Goal: Contribute content: Contribute content

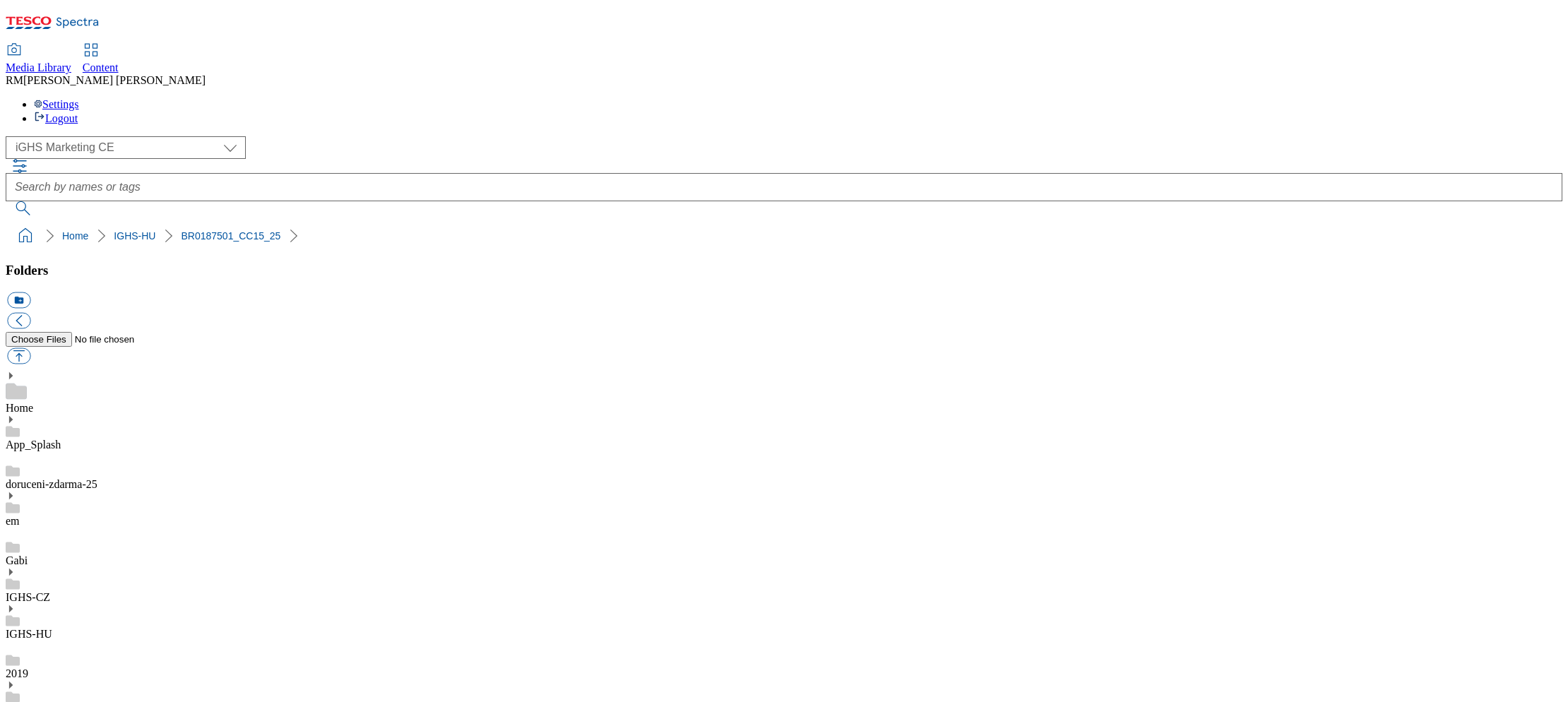
select select "flare-ighs-ce-mktg"
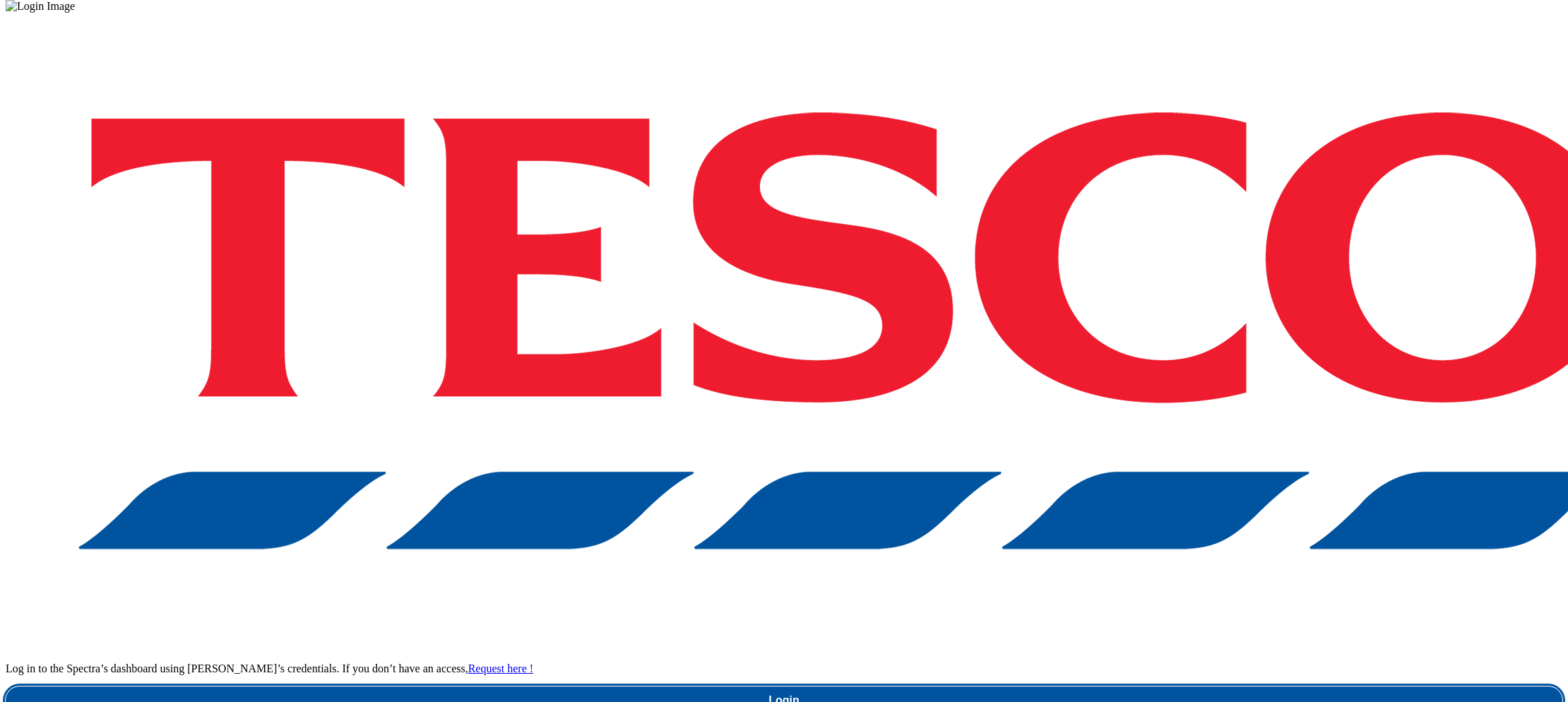
click at [1171, 686] on link "Login" at bounding box center [784, 701] width 1557 height 28
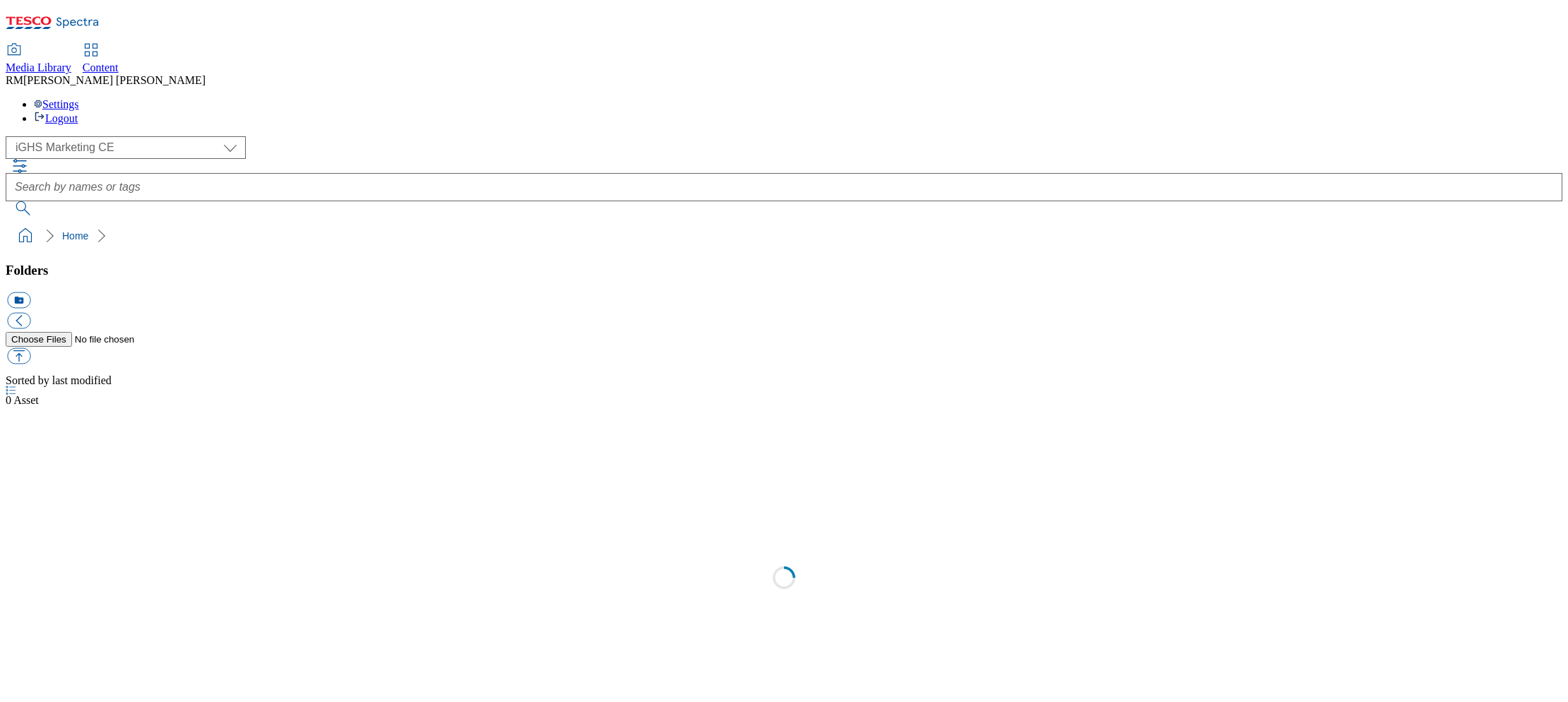
select select "flare-ighs-ce-mktg"
click at [111, 543] on div "Gabi" at bounding box center [784, 562] width 1557 height 40
click at [114, 583] on div "IGHS-CZ" at bounding box center [784, 600] width 1557 height 37
click at [114, 619] on div "IGHS-HU" at bounding box center [784, 637] width 1557 height 37
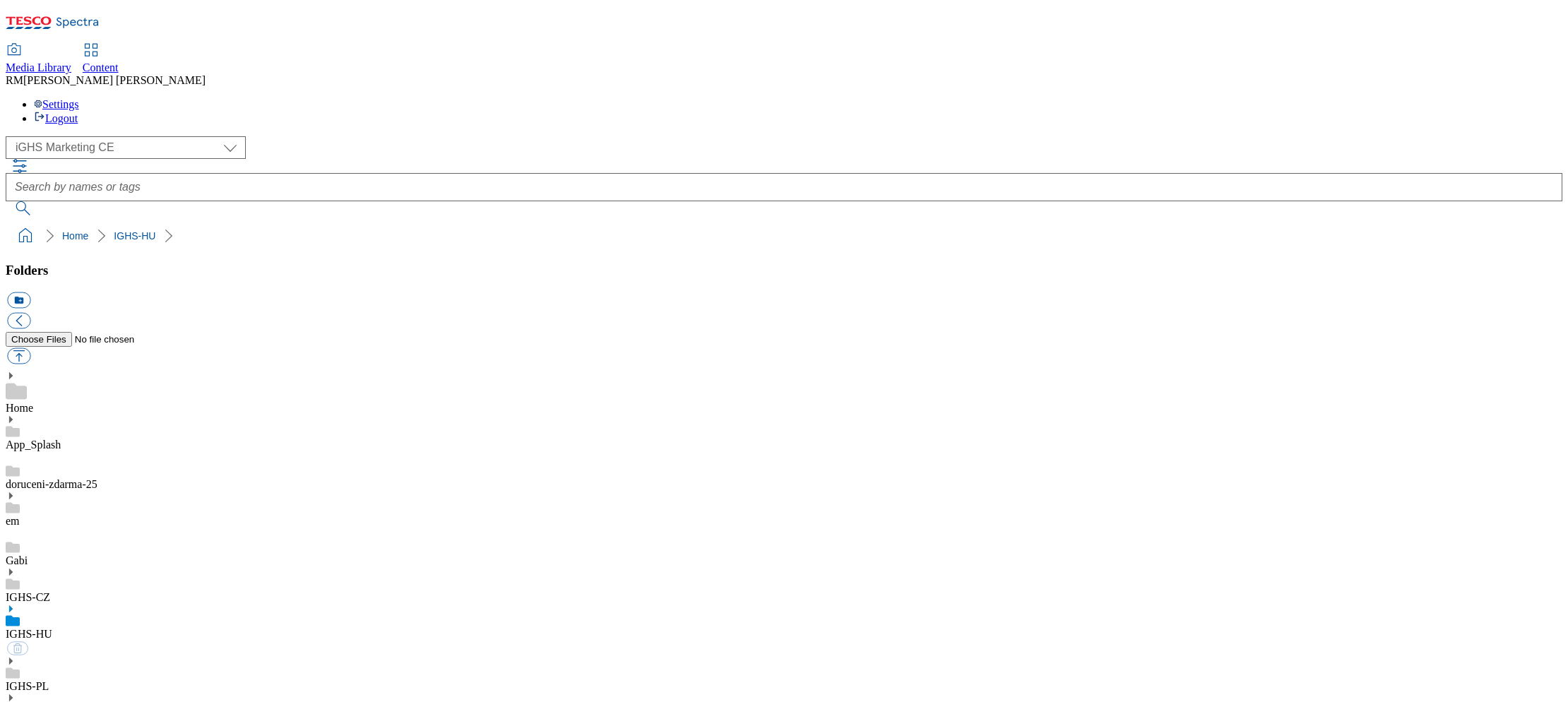
click at [105, 692] on div "IGHS-SK" at bounding box center [784, 710] width 1557 height 37
click at [16, 677] on icon at bounding box center [10, 682] width 10 height 10
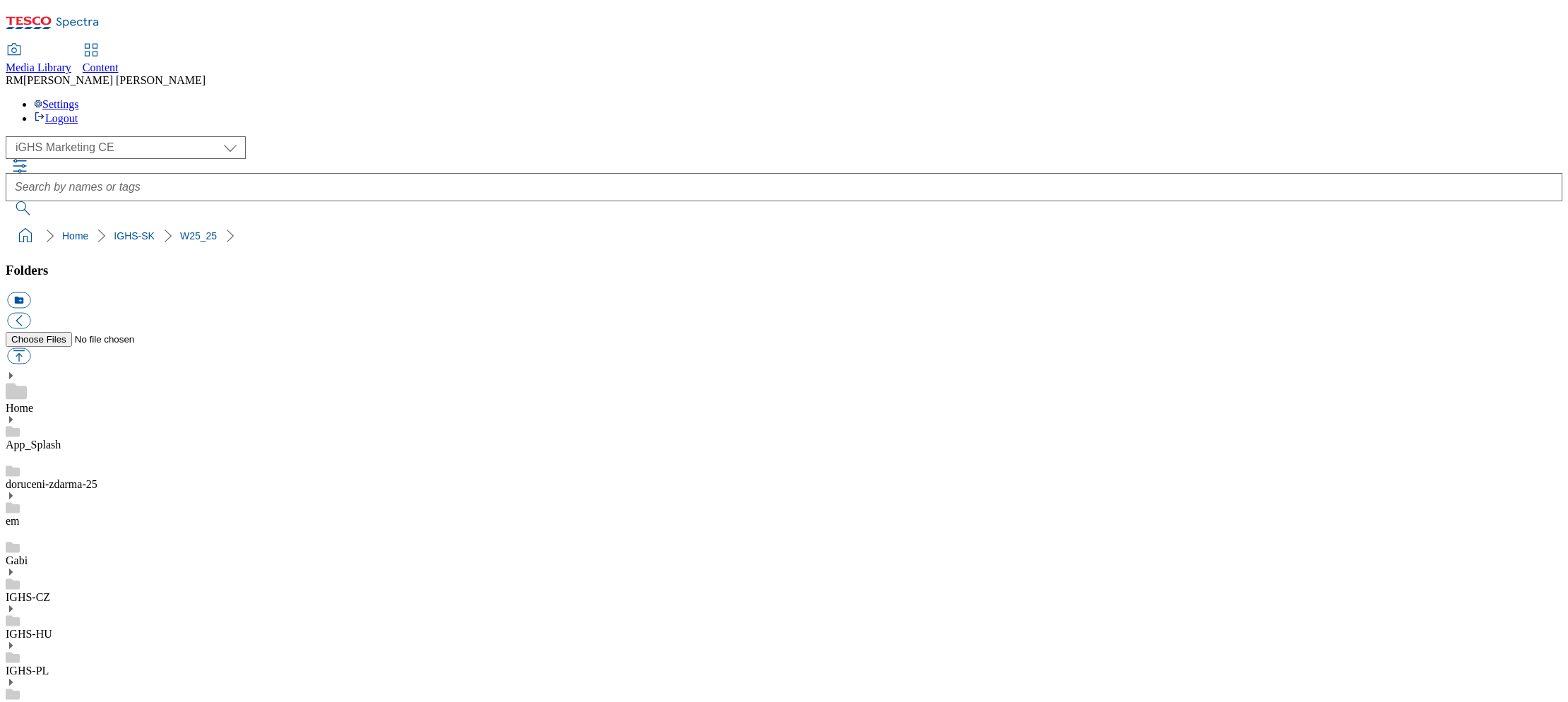
click at [1356, 136] on div "( optional ) GHS Marketing UK iGHS Marketing CE MCA CZ MCA HU MCA SK iGHS Marke…" at bounding box center [784, 176] width 1557 height 79
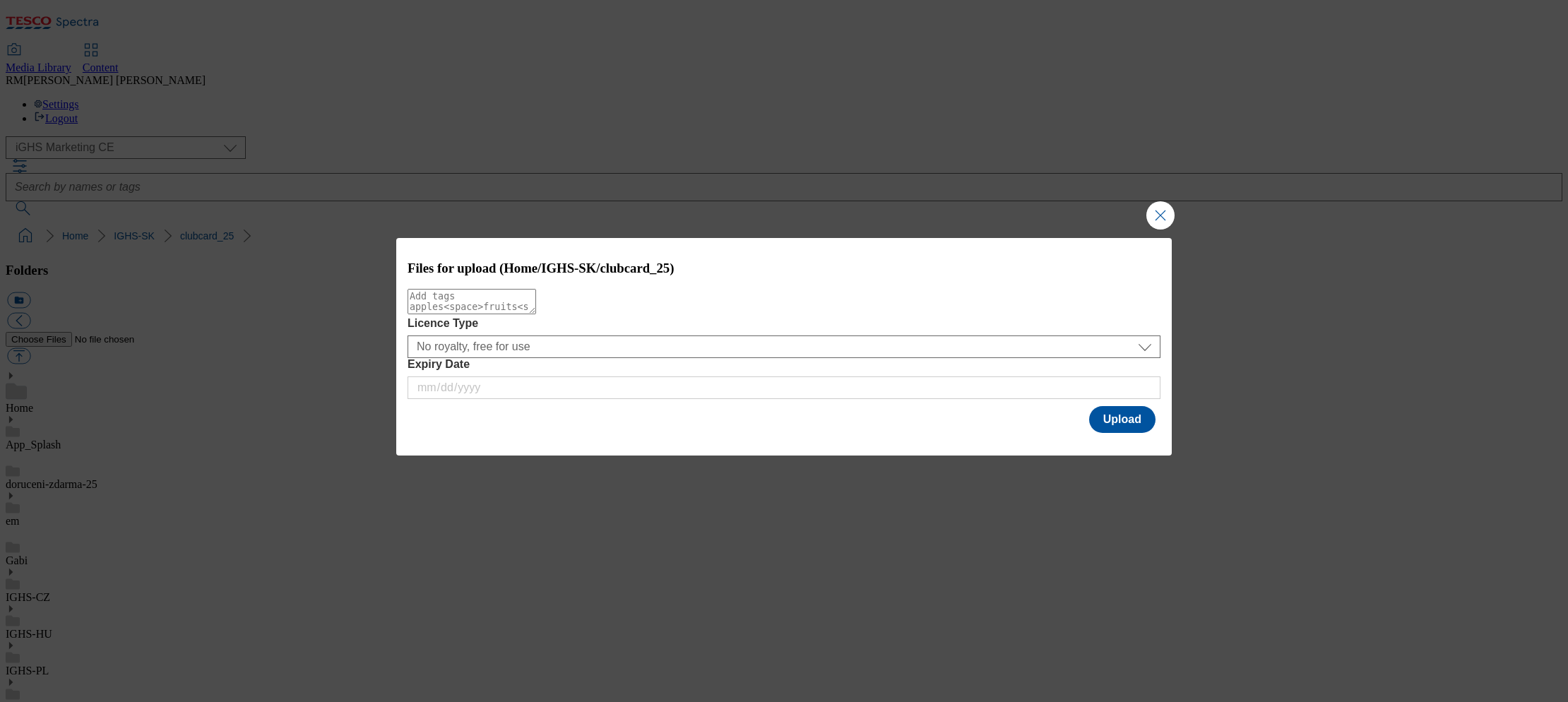
click at [536, 309] on textarea "Modal" at bounding box center [472, 302] width 128 height 25
paste textarea "triple_point_coupon_wk26"
type textarea "triple_point_coupon_wk26"
click at [1119, 420] on button "Upload" at bounding box center [1122, 420] width 66 height 27
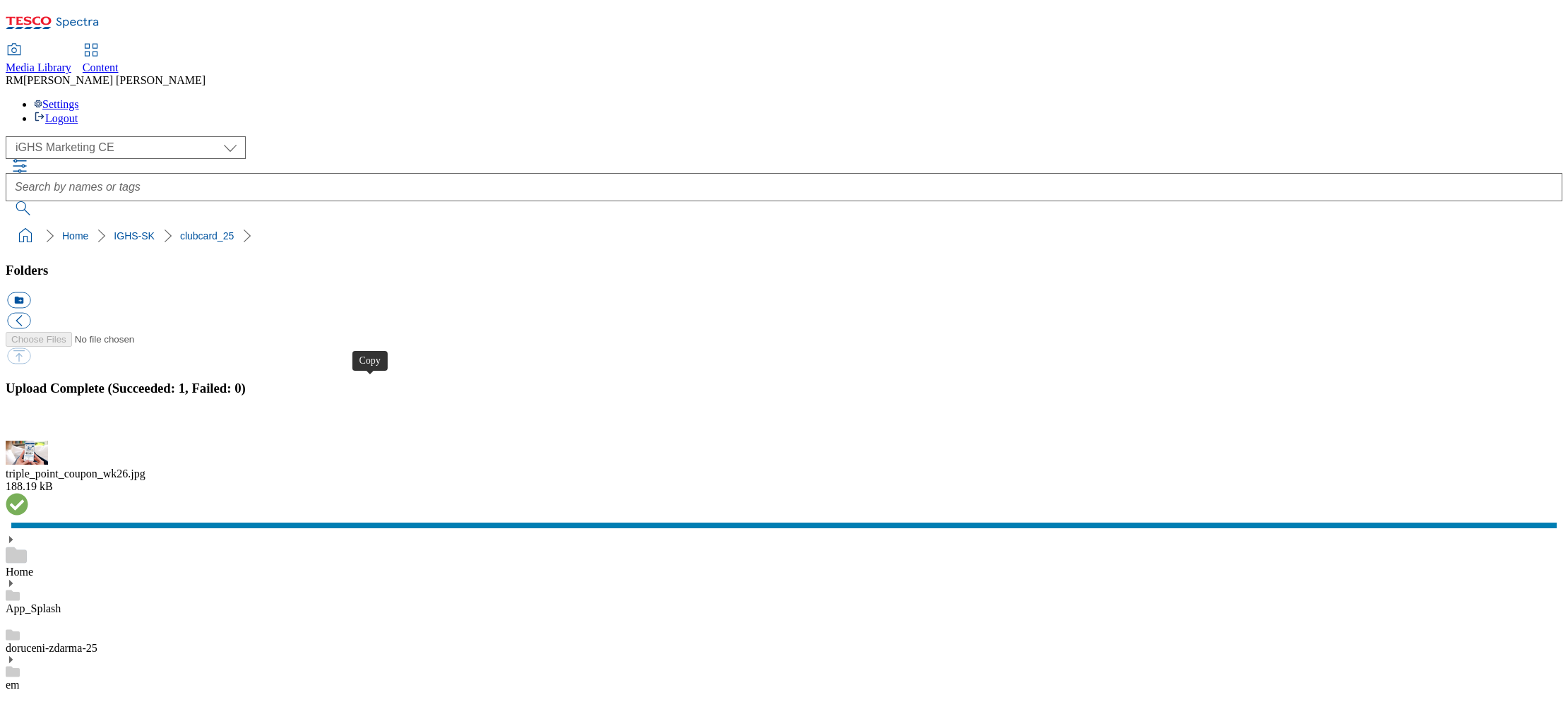
click at [28, 426] on button "button" at bounding box center [17, 432] width 21 height 13
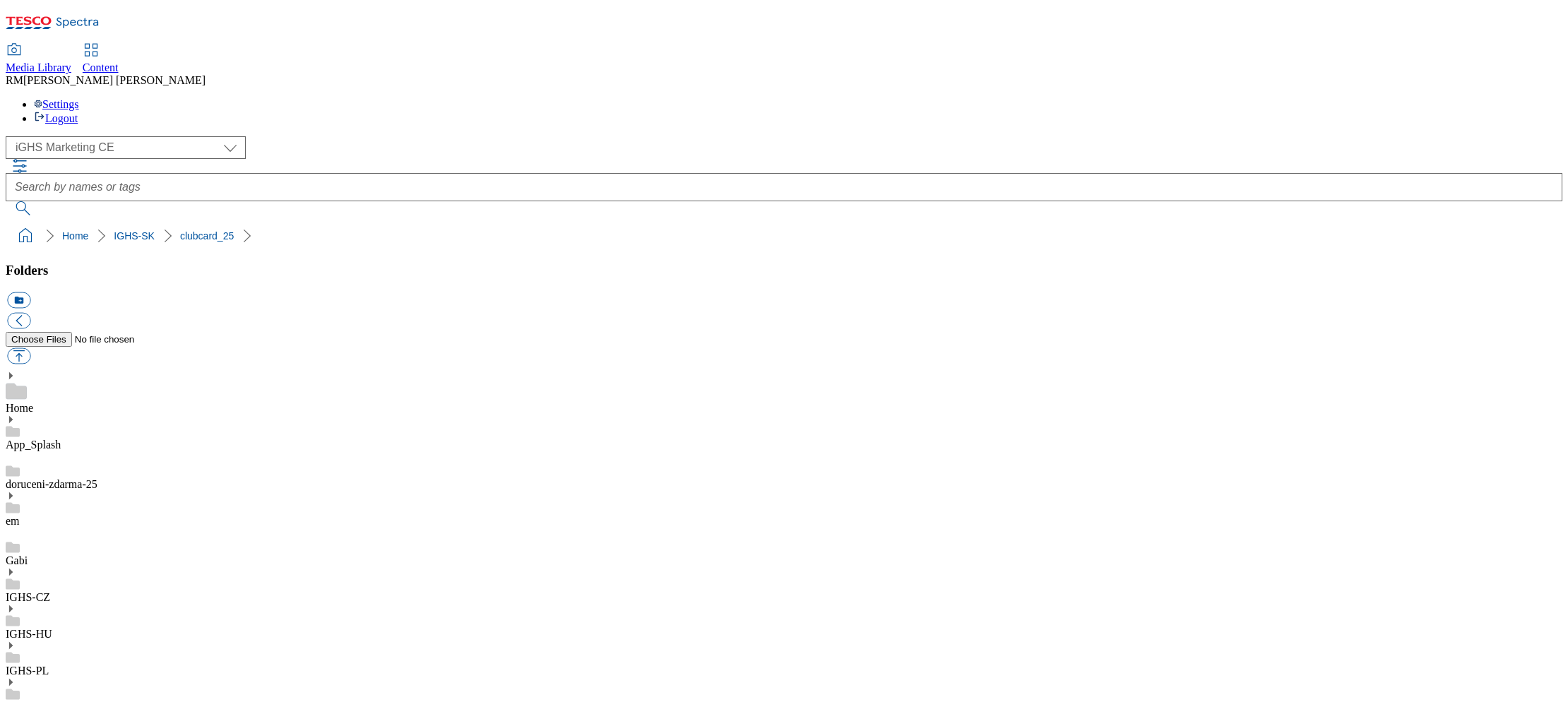
click at [622, 223] on ol "Home IGHS-SK clubcard_25" at bounding box center [788, 236] width 1548 height 27
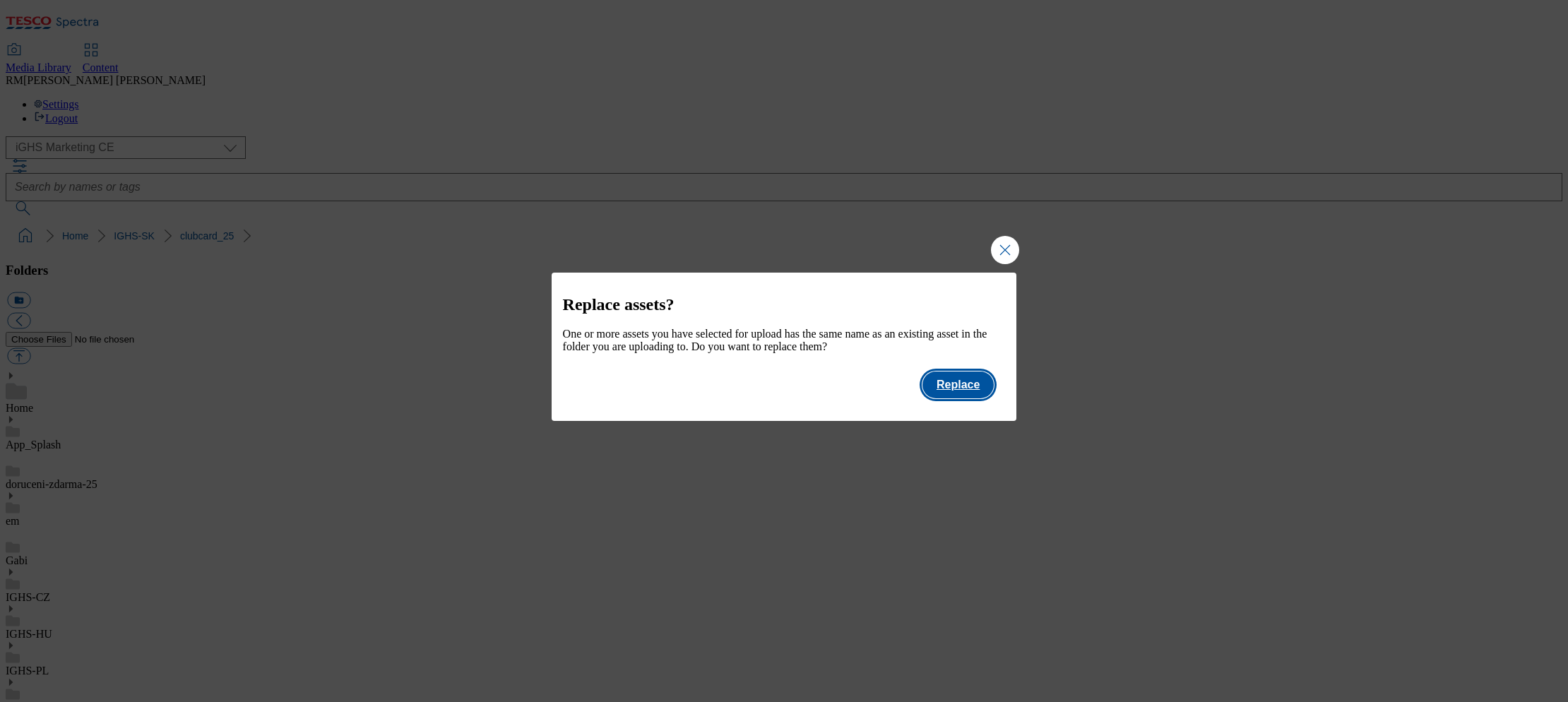
click at [971, 391] on button "Replace" at bounding box center [958, 385] width 71 height 27
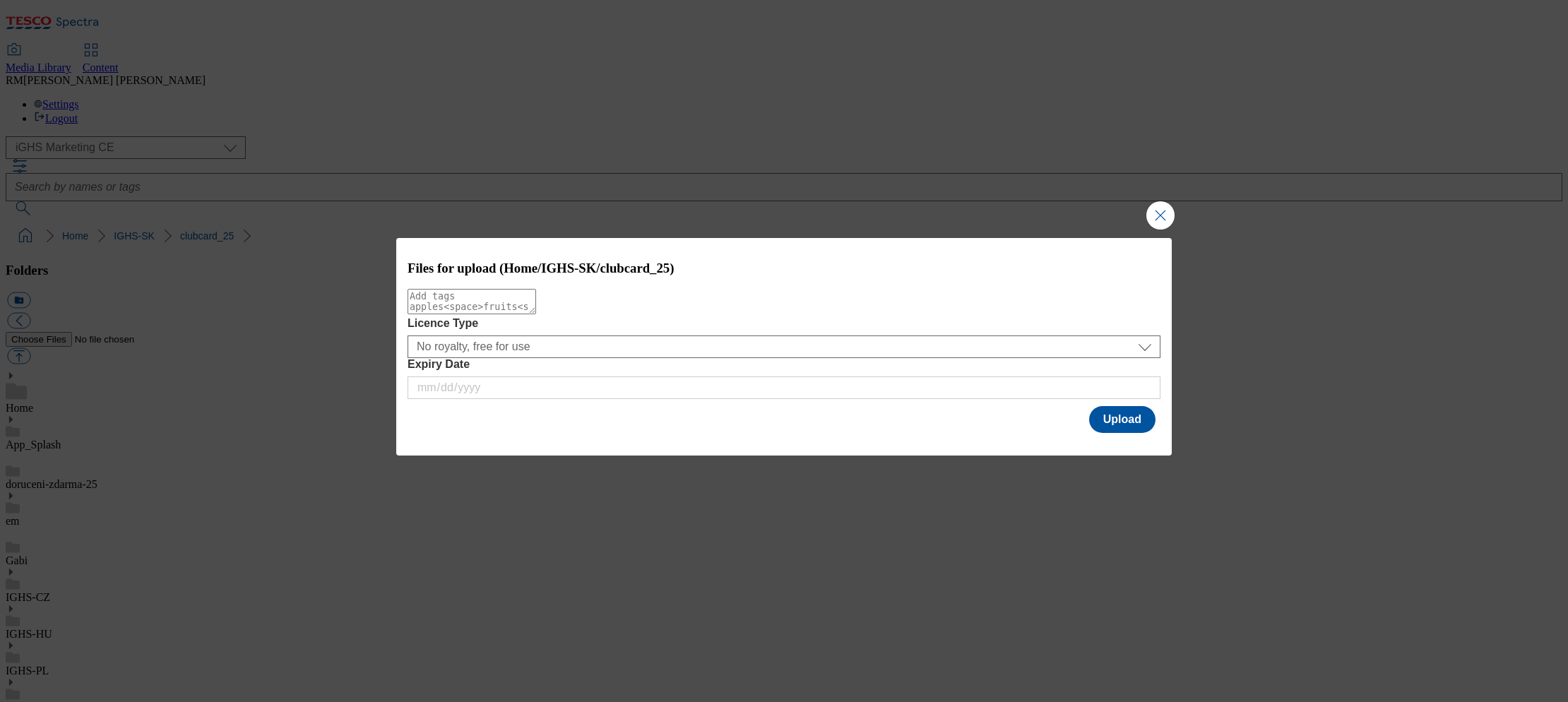
click at [536, 311] on textarea "Modal" at bounding box center [472, 302] width 128 height 25
paste textarea "triple_point_coupon_wk26"
type textarea "triple_point_coupon_wk26"
click at [1120, 419] on button "Upload" at bounding box center [1122, 420] width 66 height 27
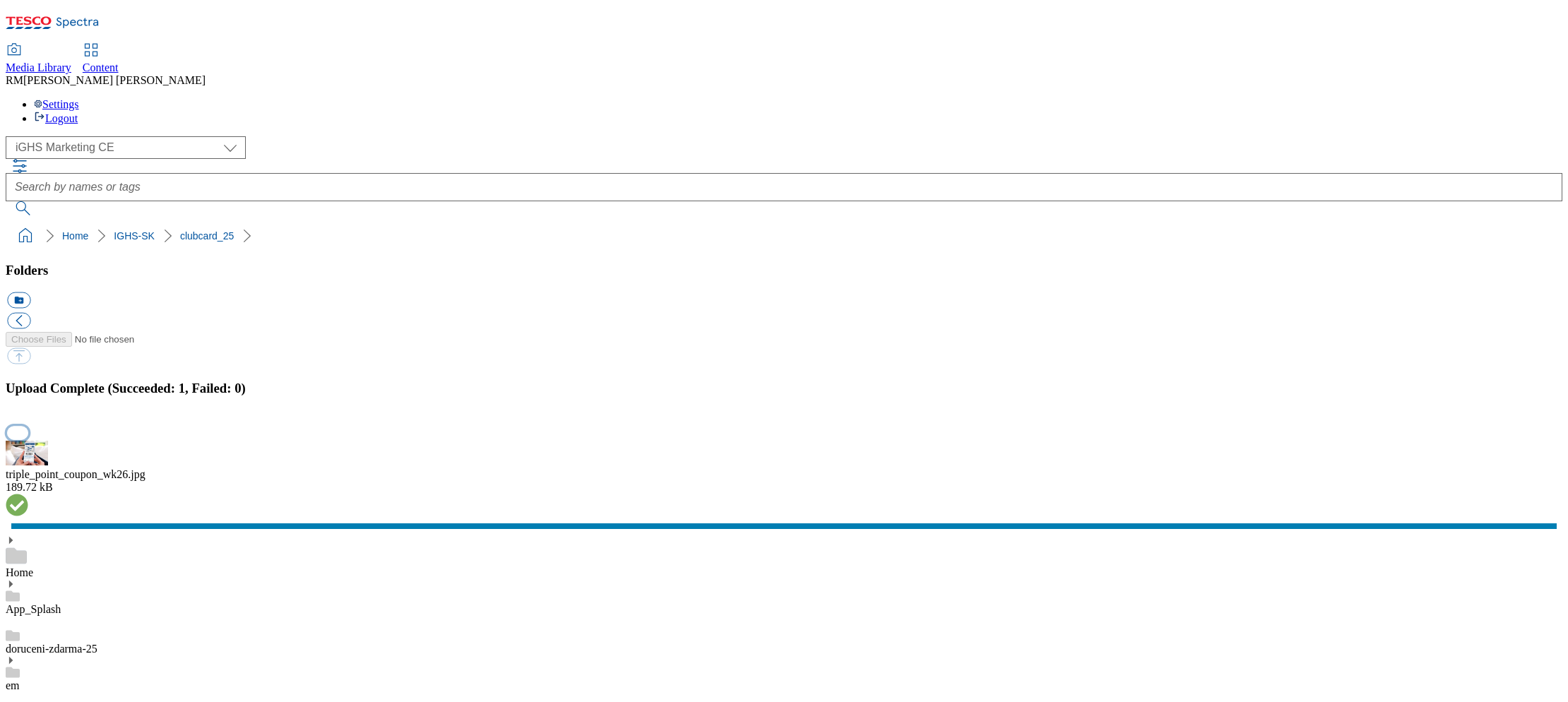
click at [28, 426] on button "button" at bounding box center [17, 432] width 21 height 13
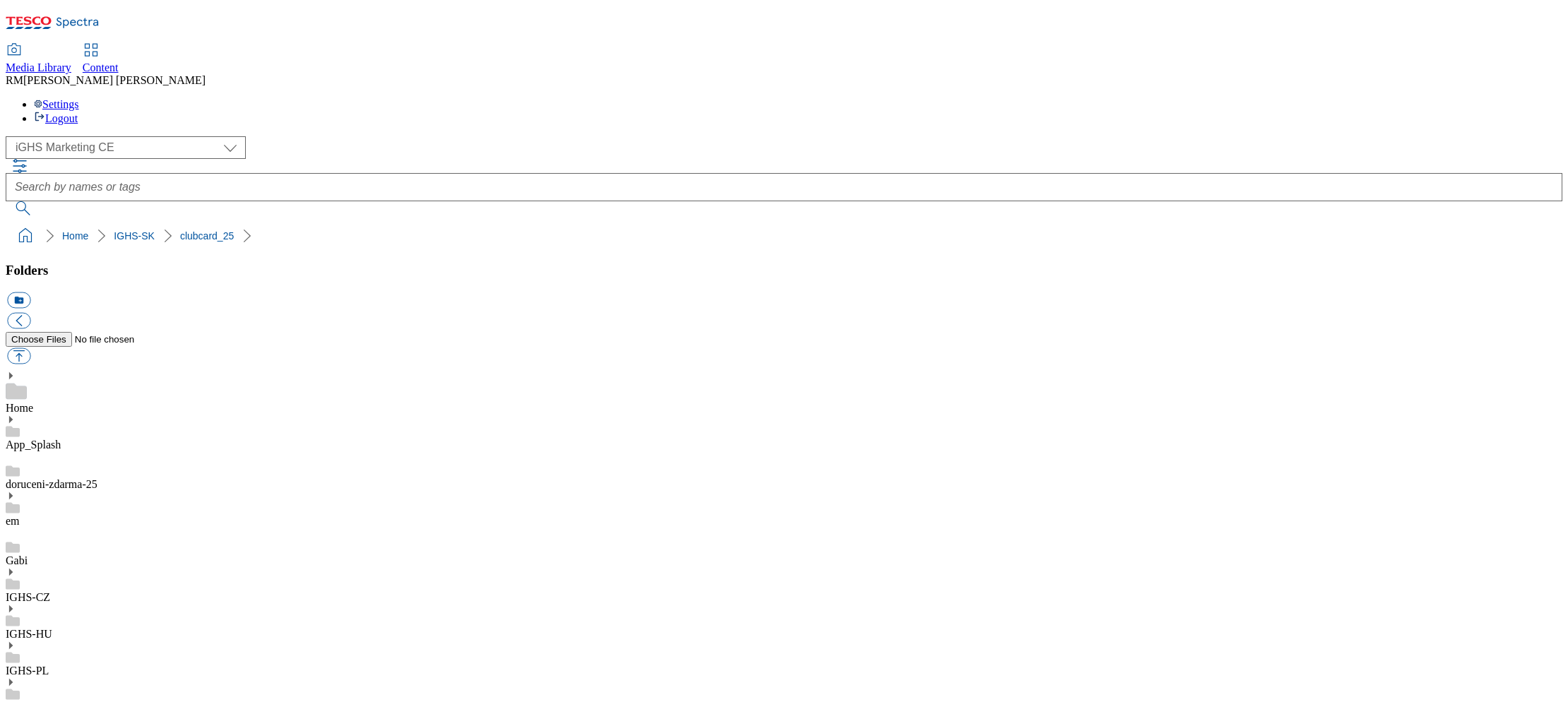
scroll to position [205, 0]
